Goal: Transaction & Acquisition: Obtain resource

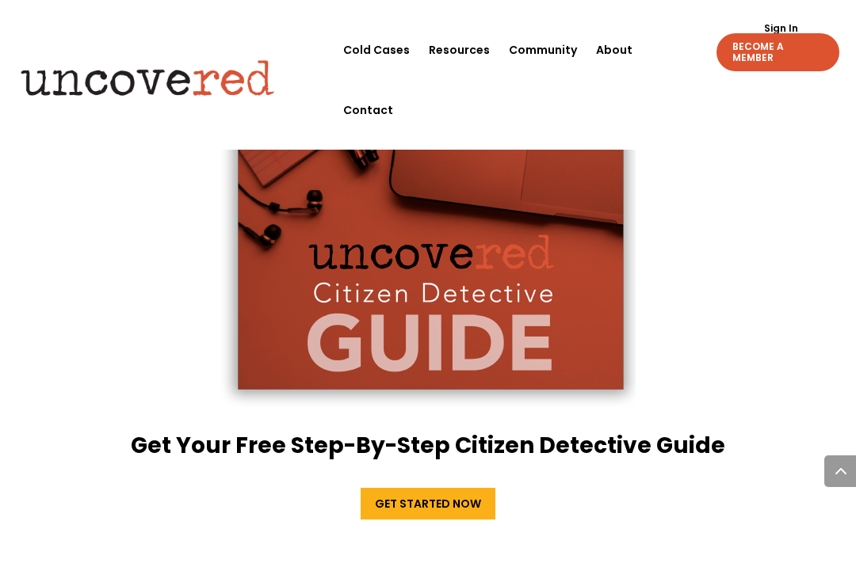
scroll to position [3081, 0]
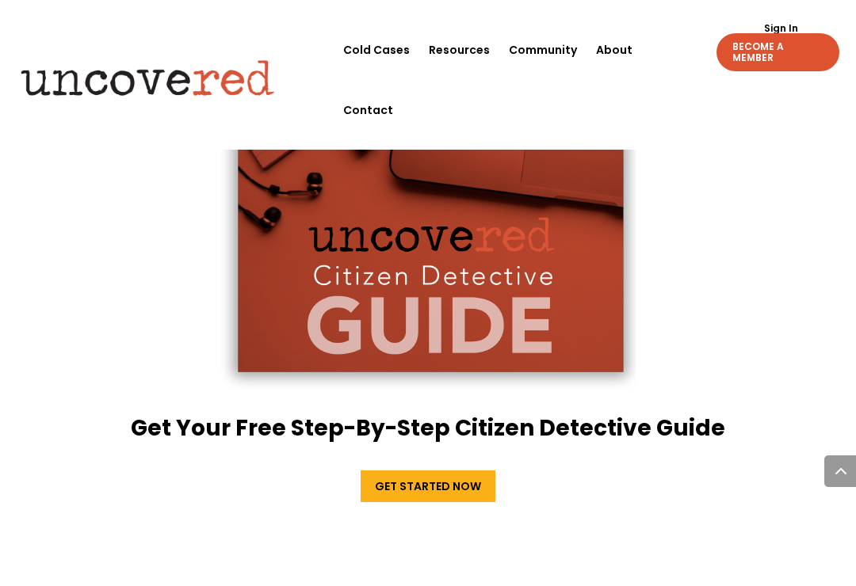
click at [487, 471] on link "Get Started Now" at bounding box center [428, 487] width 135 height 32
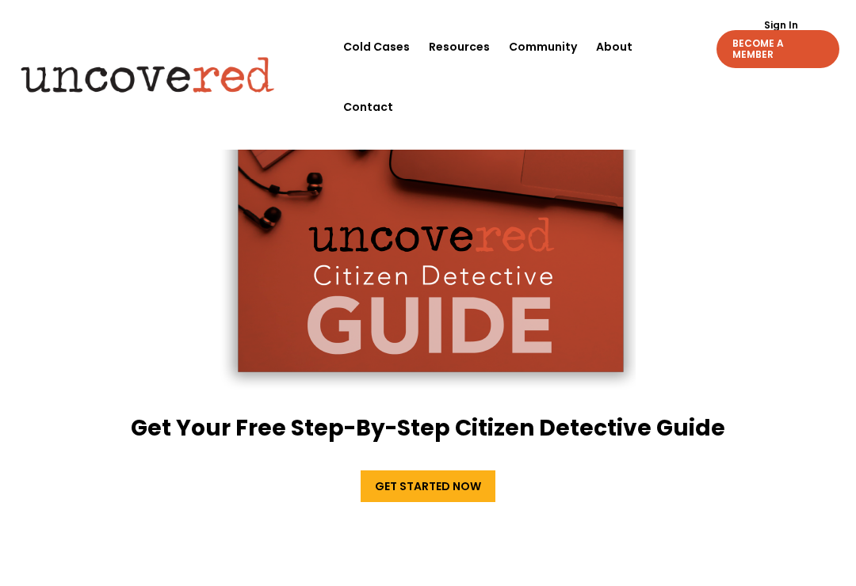
scroll to position [3105, 0]
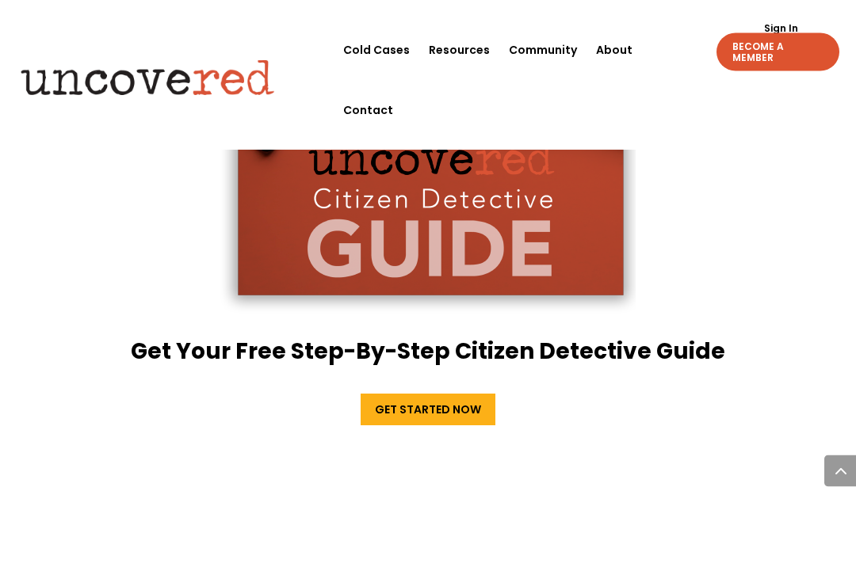
scroll to position [3154, 0]
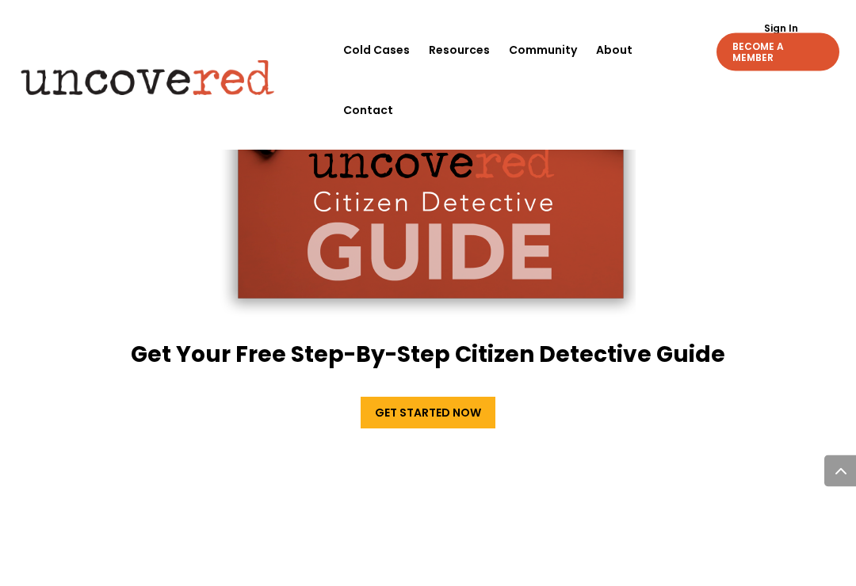
click at [441, 374] on div "Get Your Free Step-By-Step Citizen Detective Guide Get Started Now" at bounding box center [428, 236] width 685 height 719
click at [464, 398] on link "Get Started Now" at bounding box center [428, 414] width 135 height 32
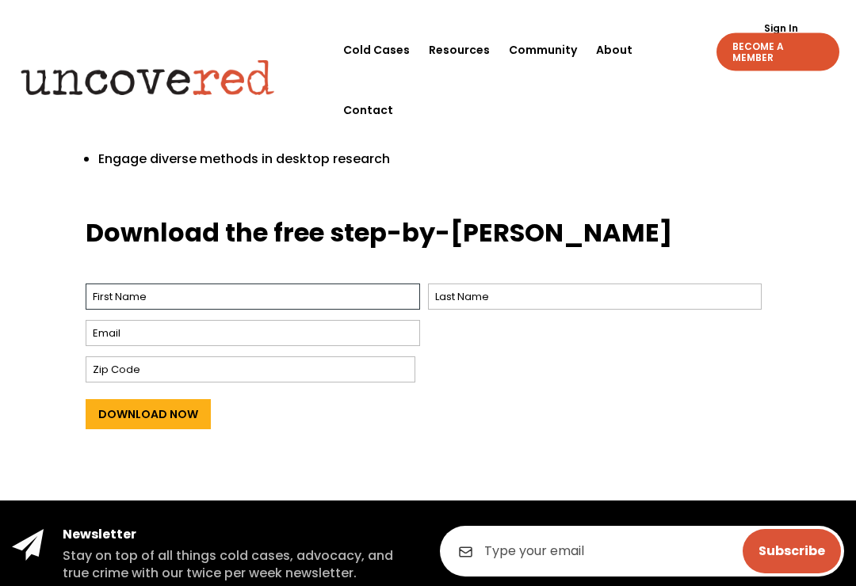
click at [389, 284] on input "First" at bounding box center [253, 297] width 334 height 26
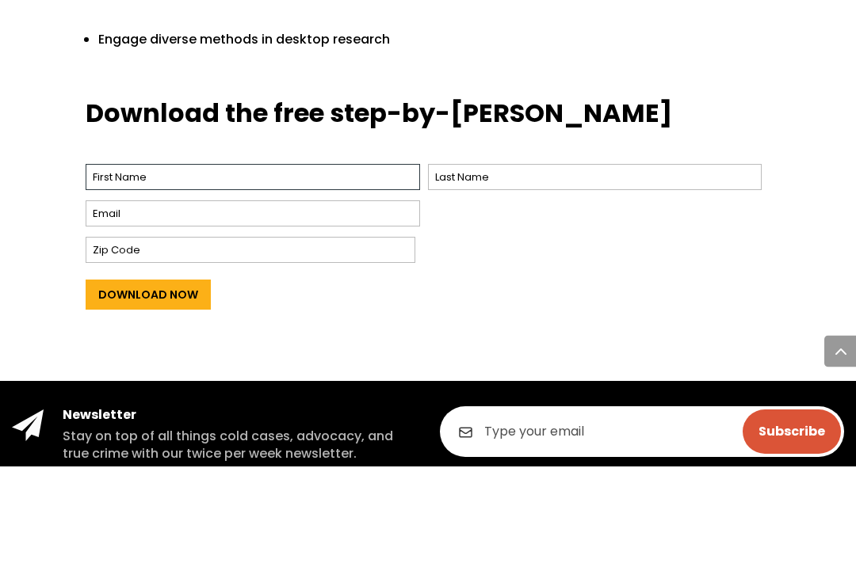
type input "Madeline"
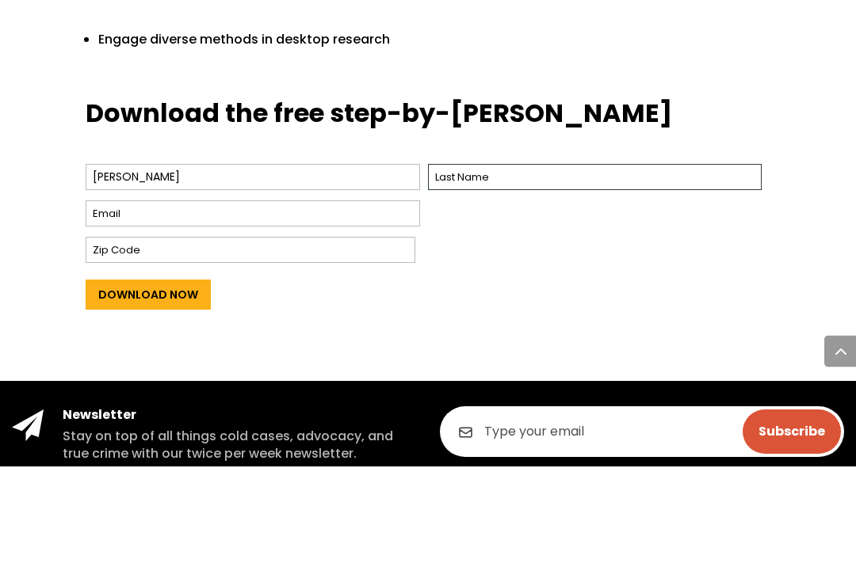
type input "Trynovich"
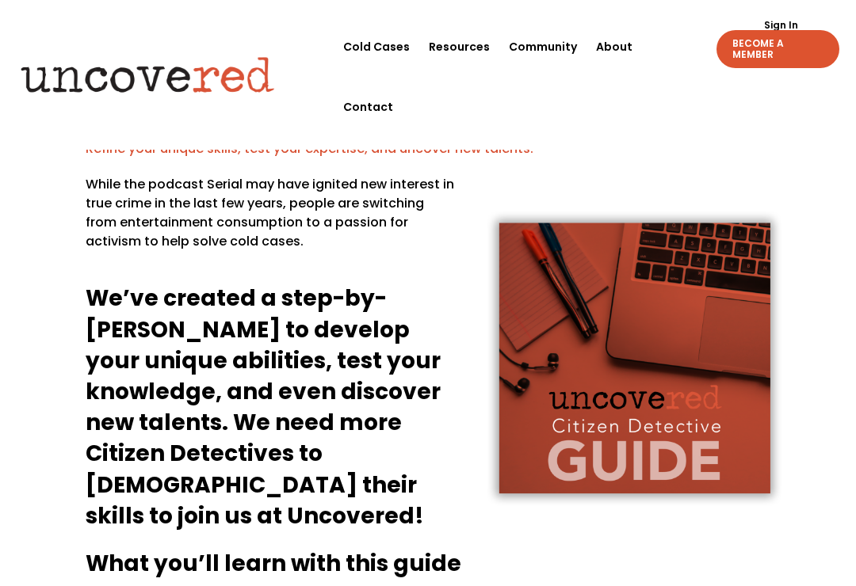
scroll to position [0, 0]
